Goal: Task Accomplishment & Management: Manage account settings

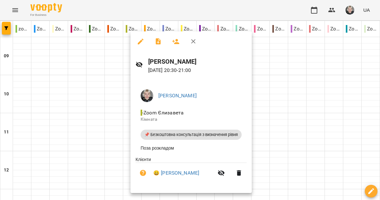
scroll to position [337, 0]
click at [176, 174] on link "😀 [PERSON_NAME]" at bounding box center [176, 173] width 46 height 8
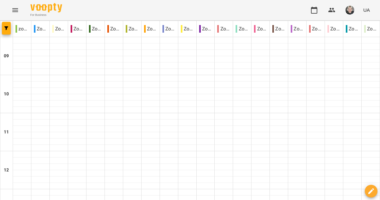
scroll to position [406, 0]
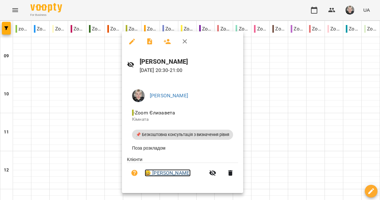
click at [189, 175] on link "😀 [PERSON_NAME]" at bounding box center [168, 173] width 46 height 8
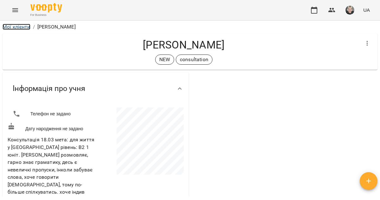
click at [28, 26] on link "Мої клієнти" at bounding box center [17, 27] width 28 height 6
